Goal: Task Accomplishment & Management: Complete application form

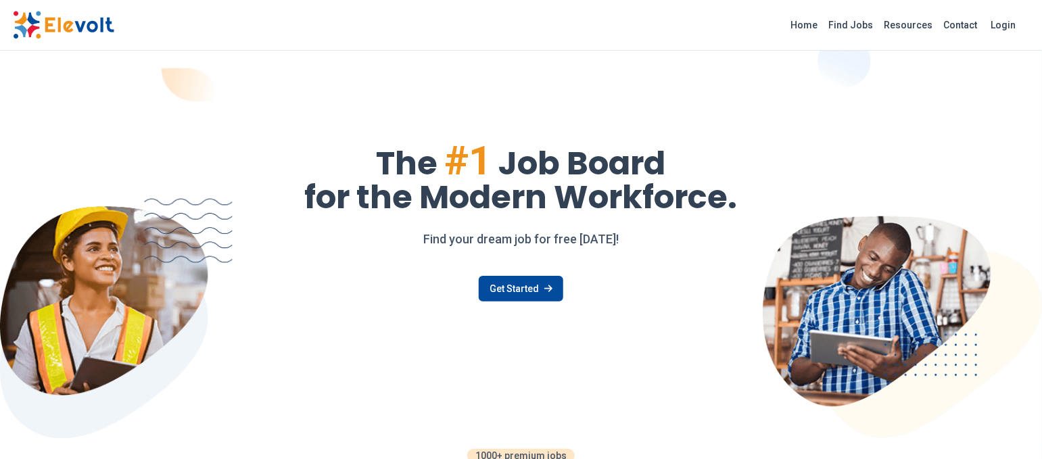
click at [864, 25] on link "Find Jobs" at bounding box center [851, 25] width 55 height 22
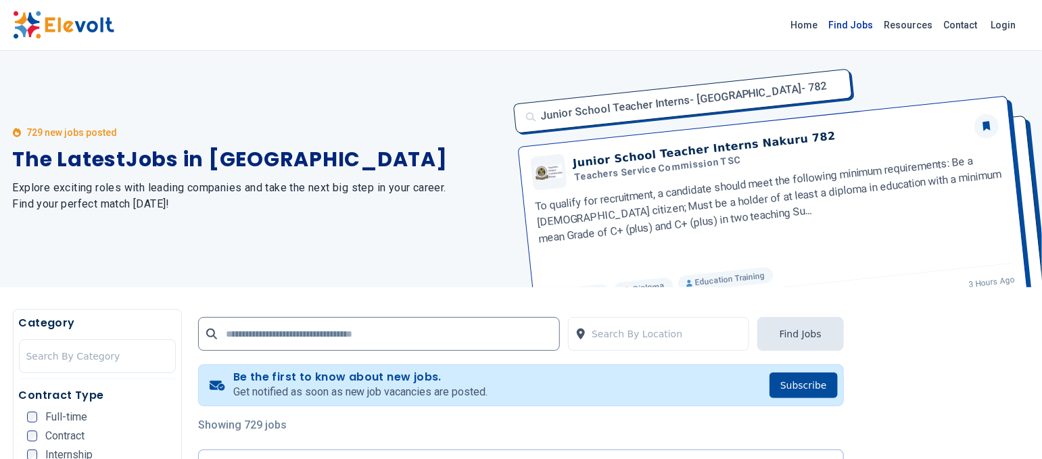
click at [868, 28] on link "Find Jobs" at bounding box center [851, 25] width 55 height 22
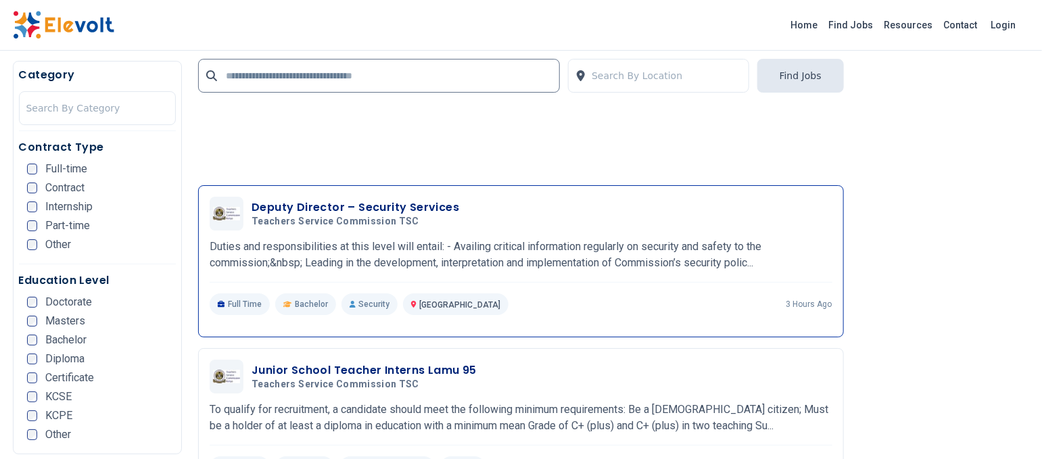
scroll to position [2073, 0]
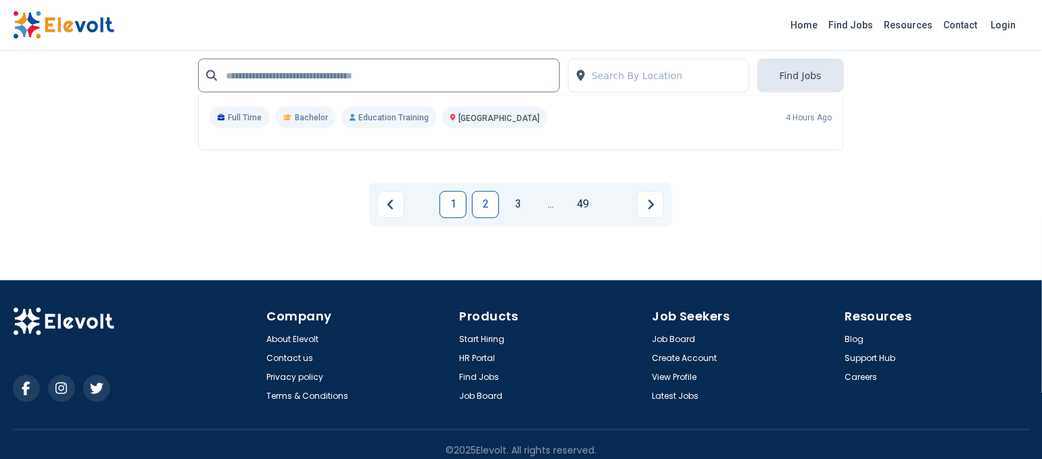
click at [492, 193] on link "2" at bounding box center [485, 204] width 27 height 27
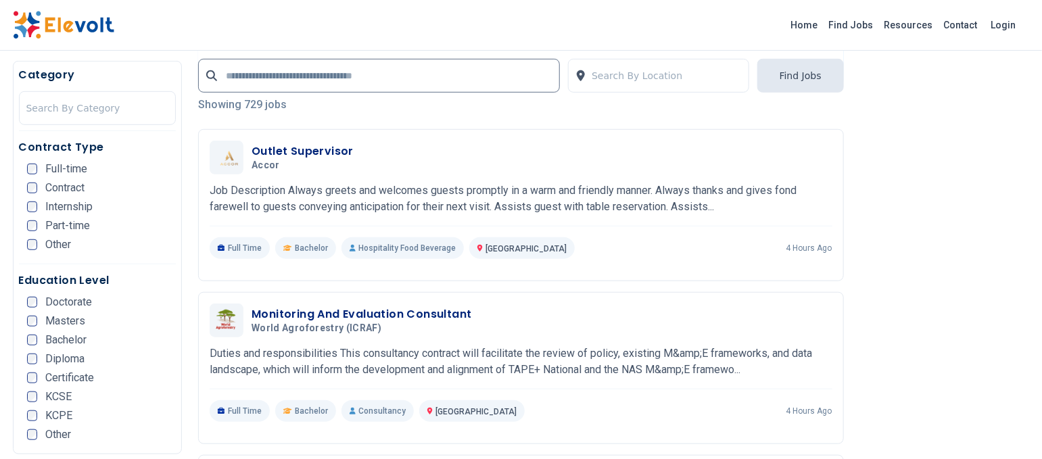
scroll to position [360, 0]
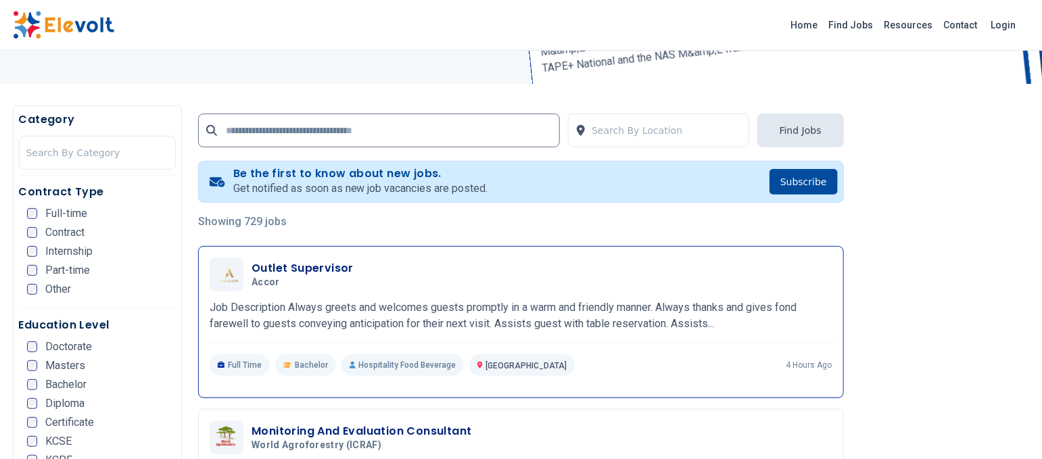
scroll to position [270, 0]
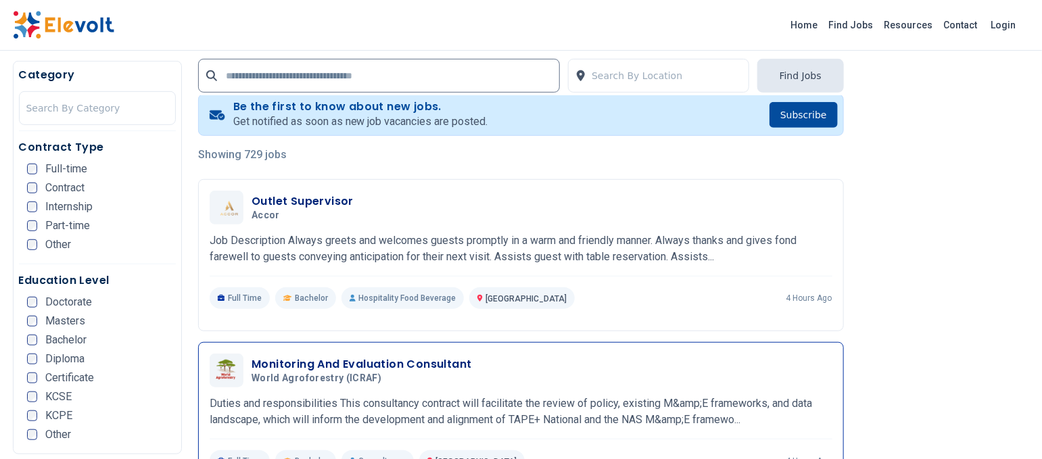
click at [366, 360] on h3 "Monitoring And Evaluation Consultant" at bounding box center [362, 364] width 220 height 16
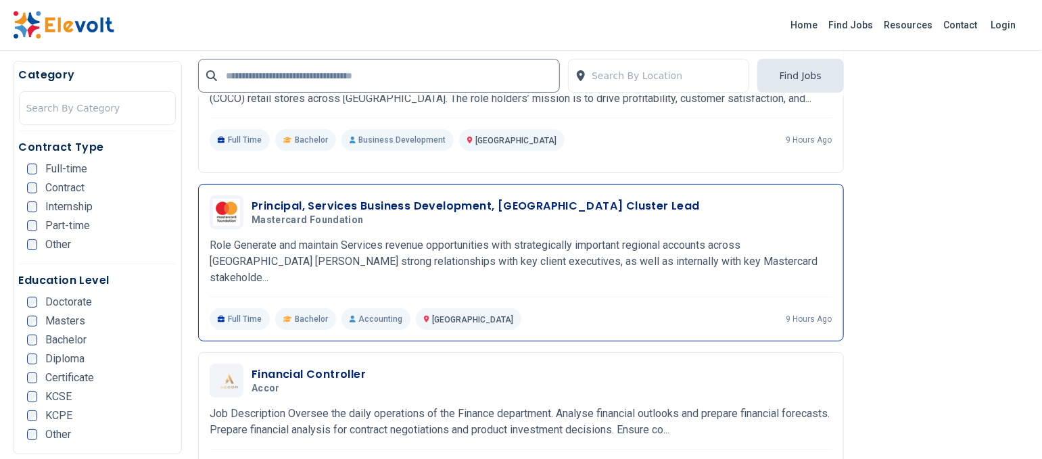
scroll to position [2164, 0]
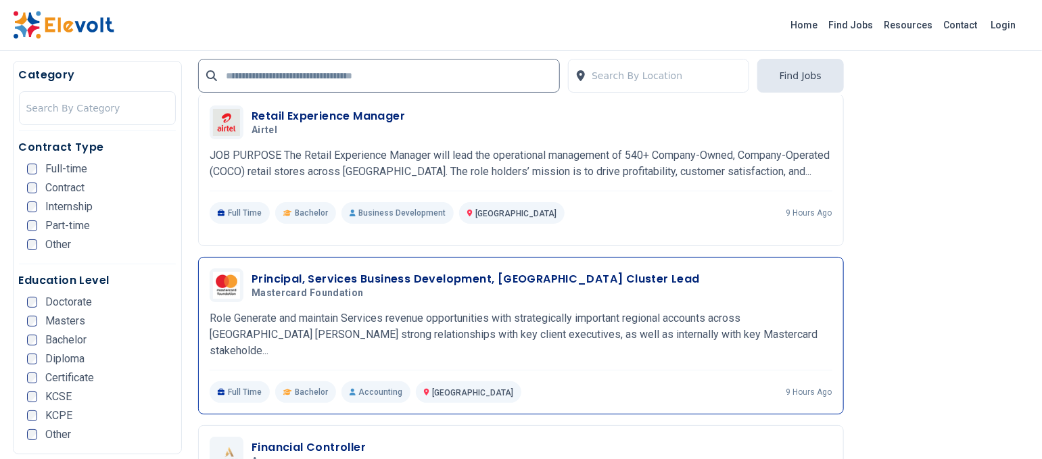
drag, startPoint x: 308, startPoint y: 275, endPoint x: 325, endPoint y: 276, distance: 17.6
click at [308, 275] on h3 "Principal, Services Business Development, East Africa Cluster Lead" at bounding box center [476, 279] width 448 height 16
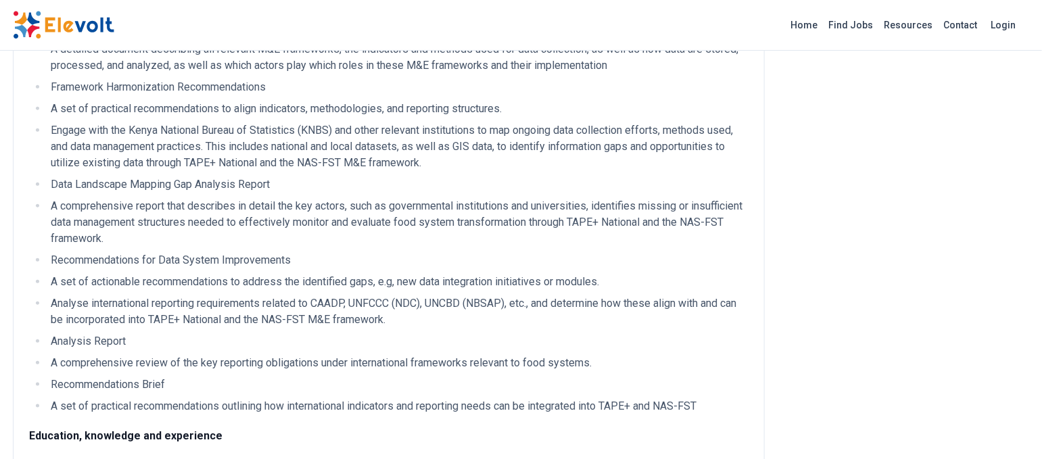
scroll to position [631, 0]
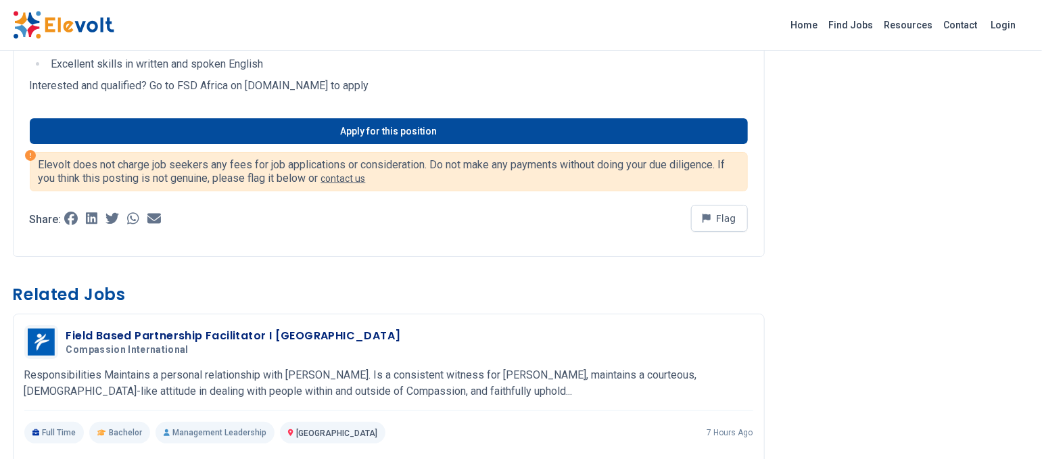
scroll to position [1893, 0]
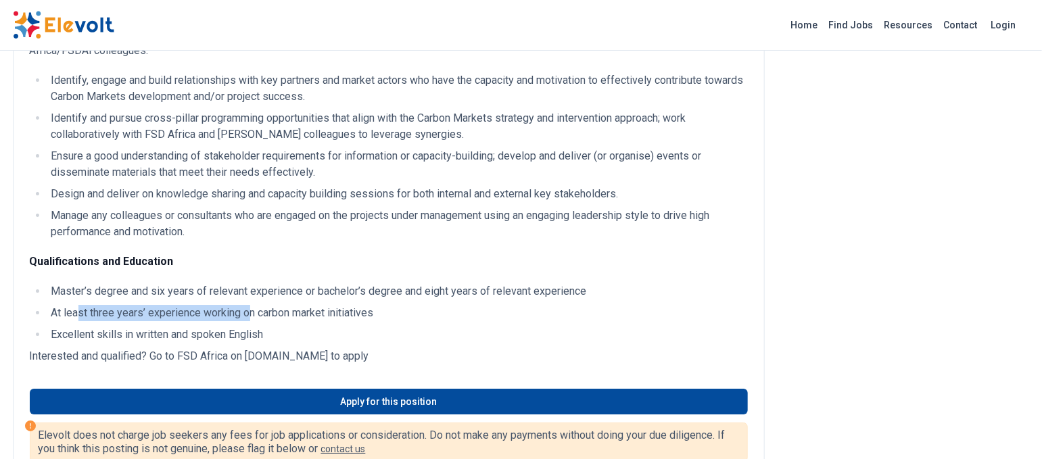
drag, startPoint x: 76, startPoint y: 360, endPoint x: 285, endPoint y: 361, distance: 208.9
click at [279, 321] on li "At least three years’ experience working on carbon market initiatives" at bounding box center [397, 313] width 701 height 16
click at [323, 321] on li "At least three years’ experience working on carbon market initiatives" at bounding box center [397, 313] width 701 height 16
click at [394, 321] on li "At least three years’ experience working on carbon market initiatives" at bounding box center [397, 313] width 701 height 16
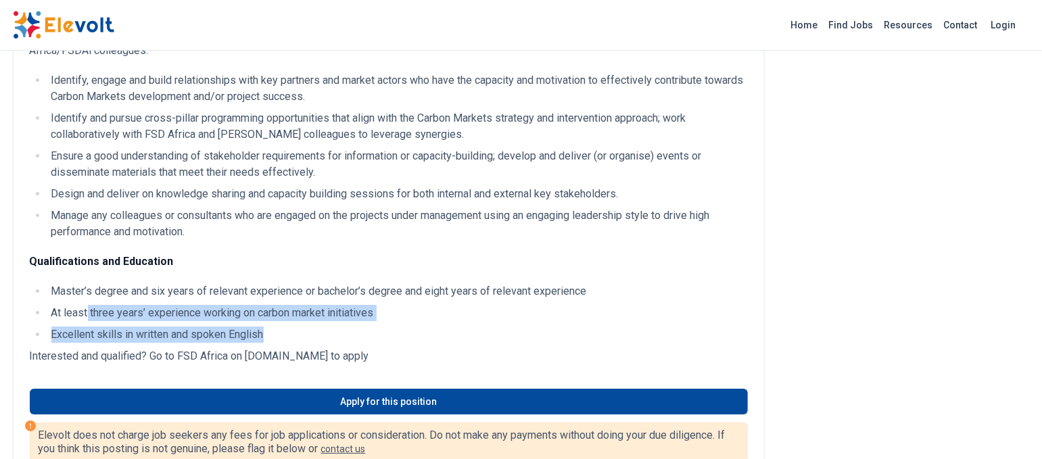
drag, startPoint x: 273, startPoint y: 379, endPoint x: 88, endPoint y: 360, distance: 185.6
click at [88, 343] on ul "Master’s degree and six years of relevant experience or bachelor’s degree and e…" at bounding box center [389, 313] width 718 height 60
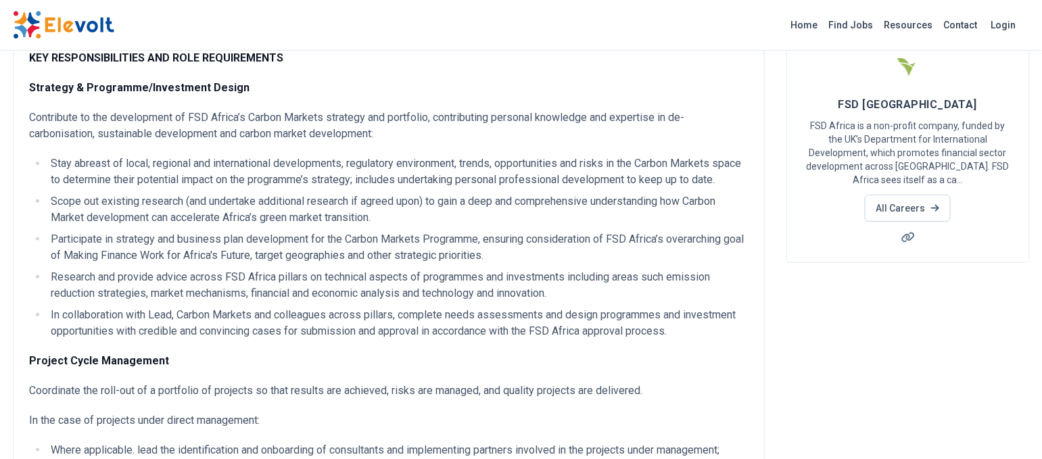
scroll to position [270, 0]
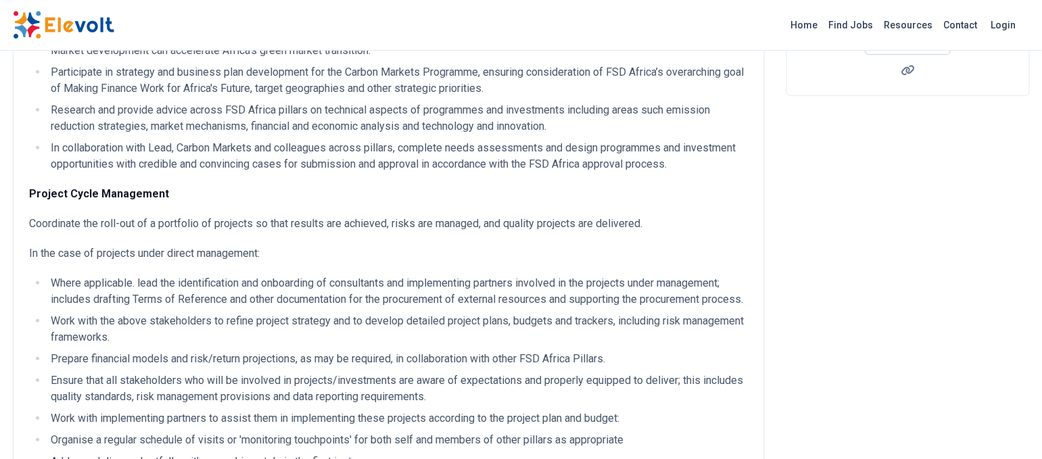
click at [165, 262] on p "In the case of projects under direct management:" at bounding box center [389, 253] width 718 height 16
click at [223, 262] on p "In the case of projects under direct management:" at bounding box center [389, 253] width 718 height 16
click at [193, 232] on p "Coordinate the roll-out of a portfolio of projects so that results are achieved…" at bounding box center [389, 224] width 718 height 16
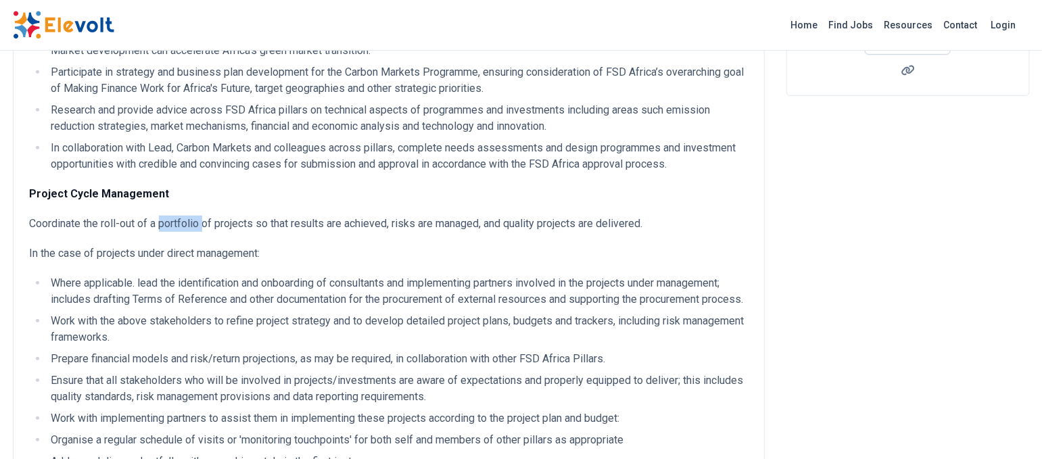
click at [193, 232] on p "Coordinate the roll-out of a portfolio of projects so that results are achieved…" at bounding box center [389, 224] width 718 height 16
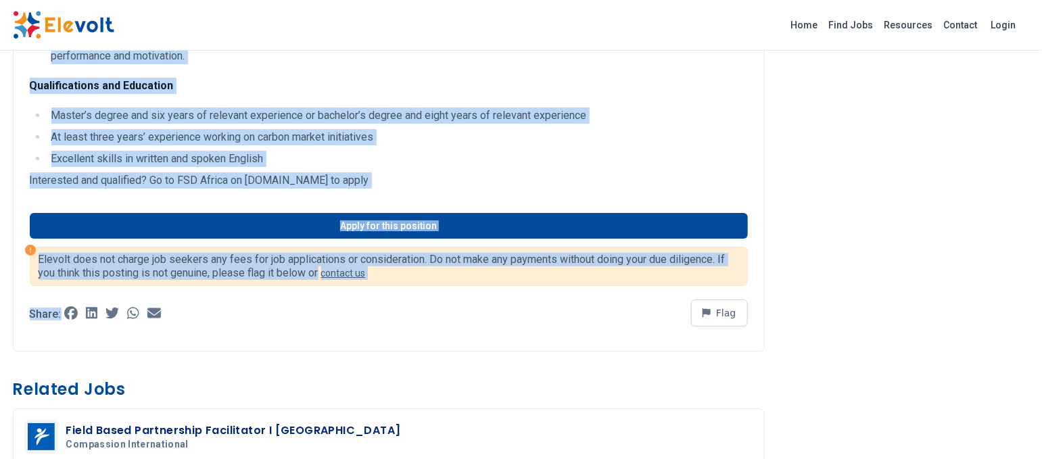
scroll to position [2082, 0]
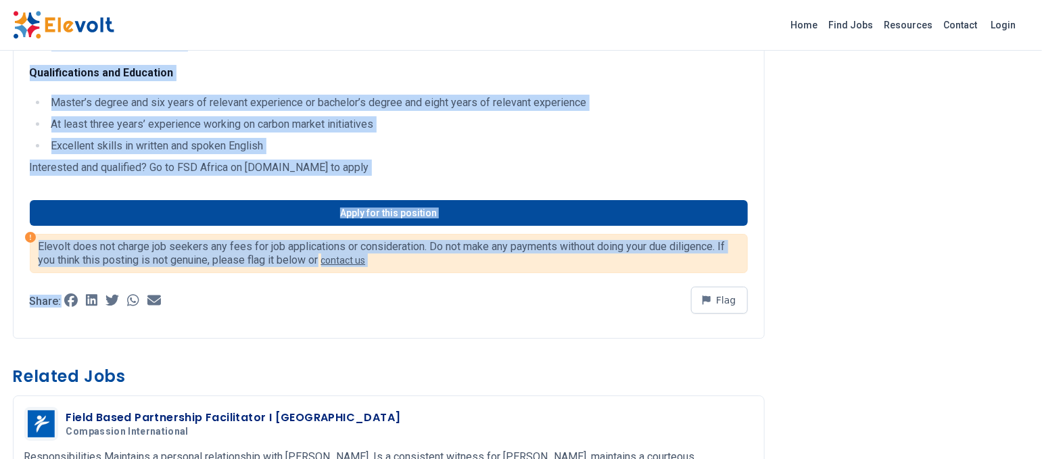
drag, startPoint x: 20, startPoint y: 72, endPoint x: 430, endPoint y: 216, distance: 434.6
copy div "Manager, Carbon Markets All Jobs nairobi KE Full-time Bachelor 7 hours ago 08/2…"
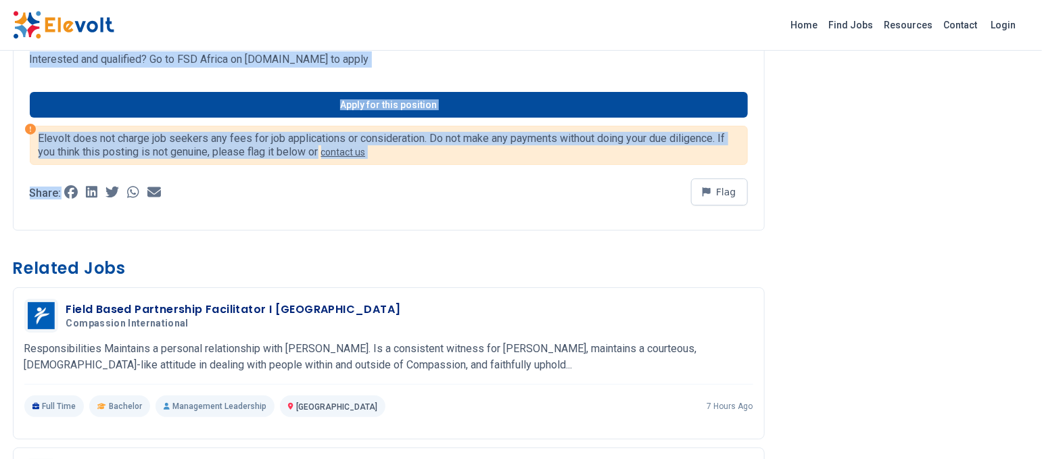
scroll to position [2164, 0]
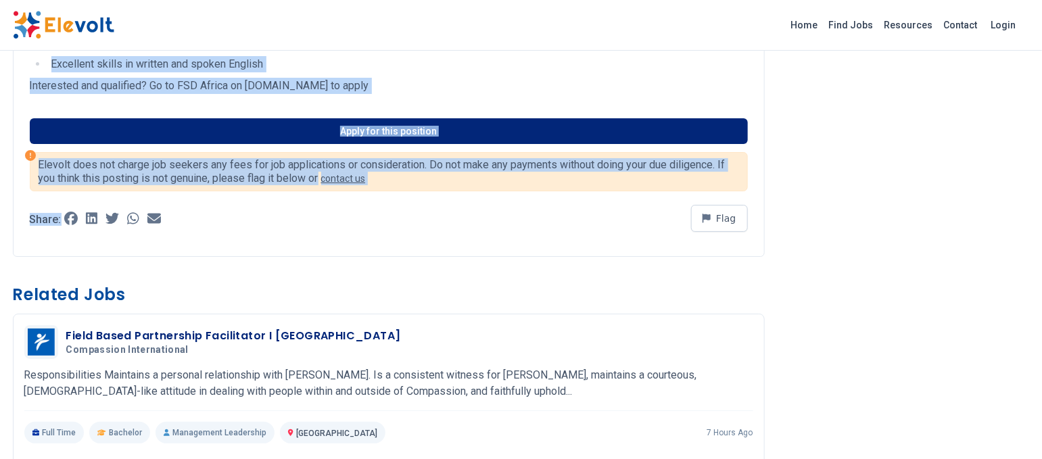
click at [385, 144] on link "Apply for this position" at bounding box center [389, 131] width 718 height 26
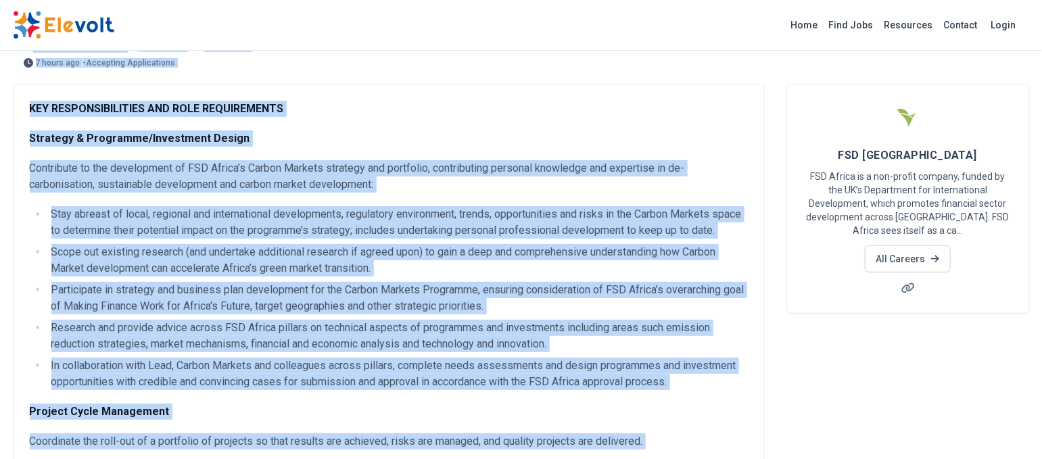
scroll to position [0, 0]
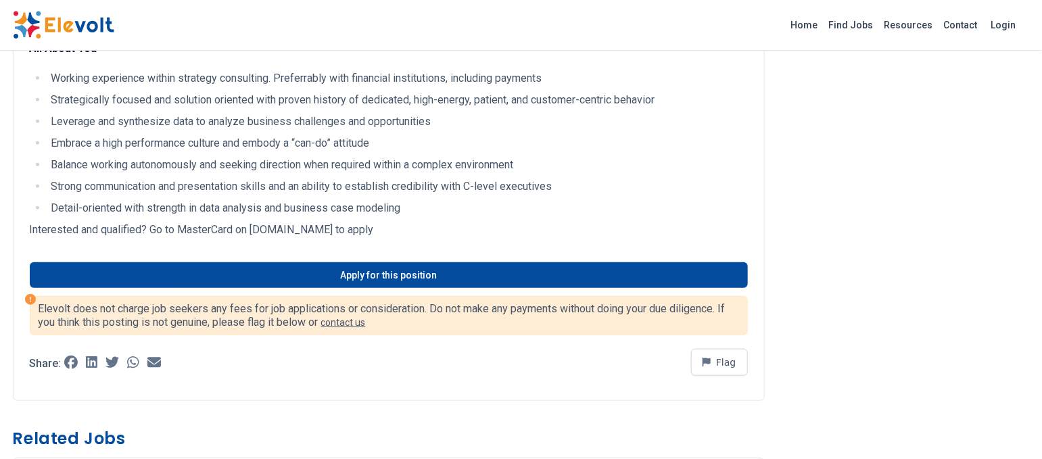
scroll to position [541, 0]
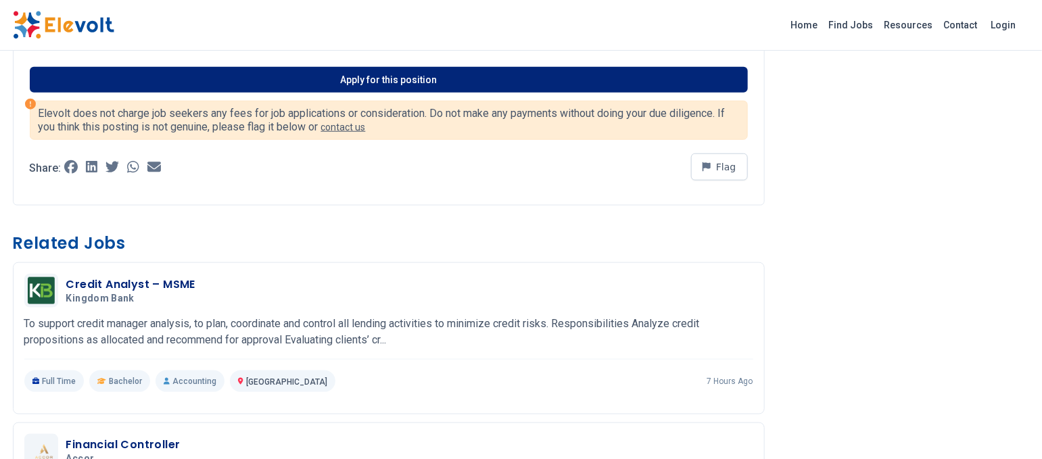
click at [365, 76] on link "Apply for this position" at bounding box center [389, 80] width 718 height 26
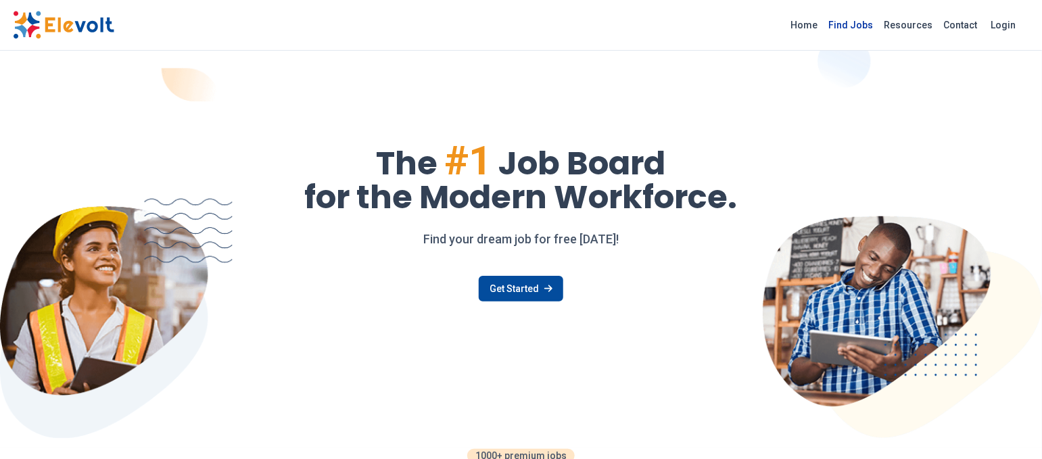
click at [873, 20] on link "Find Jobs" at bounding box center [851, 25] width 55 height 22
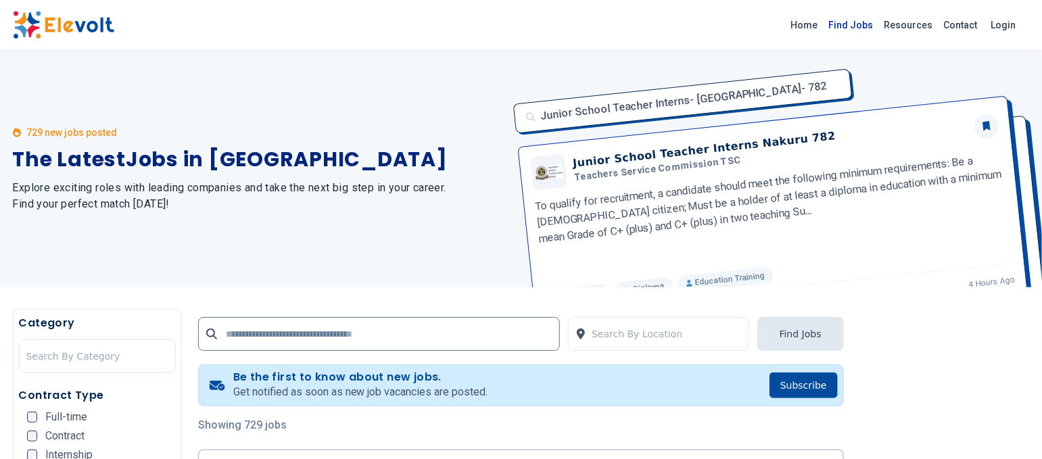
click at [868, 24] on link "Find Jobs" at bounding box center [851, 25] width 55 height 22
